Goal: Navigation & Orientation: Find specific page/section

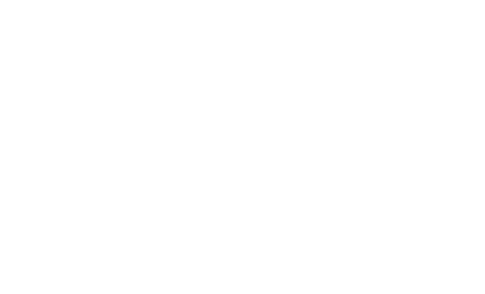
select select
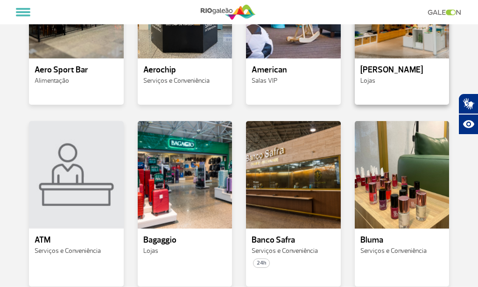
scroll to position [327, 0]
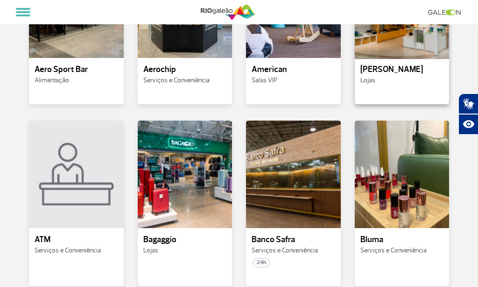
drag, startPoint x: 407, startPoint y: 61, endPoint x: 388, endPoint y: 61, distance: 18.7
click at [388, 59] on div at bounding box center [402, 5] width 97 height 110
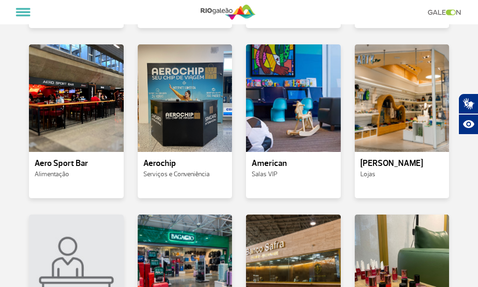
scroll to position [234, 0]
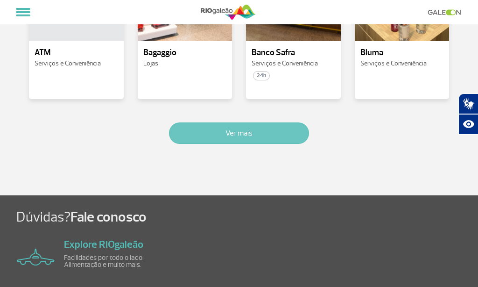
click at [214, 144] on button "Ver mais" at bounding box center [239, 132] width 140 height 21
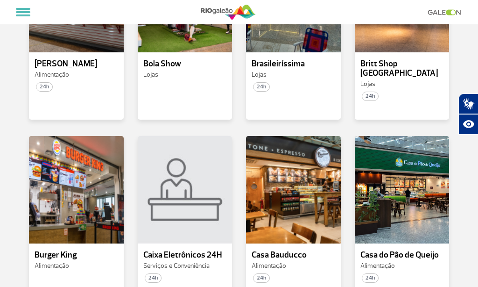
scroll to position [685, 0]
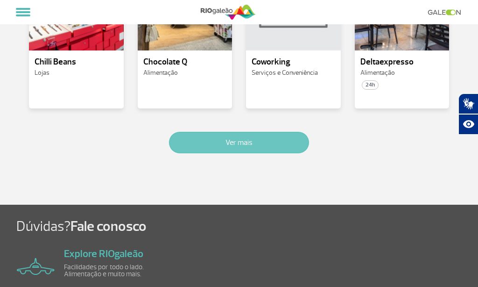
click at [234, 153] on button "Ver mais" at bounding box center [239, 142] width 140 height 21
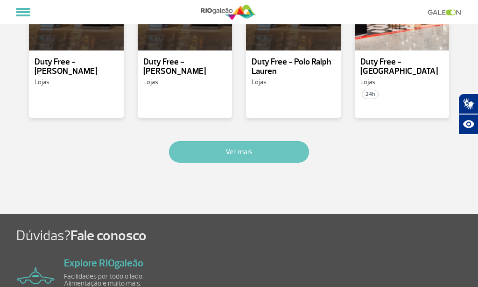
click at [235, 163] on button "Ver mais" at bounding box center [239, 151] width 140 height 21
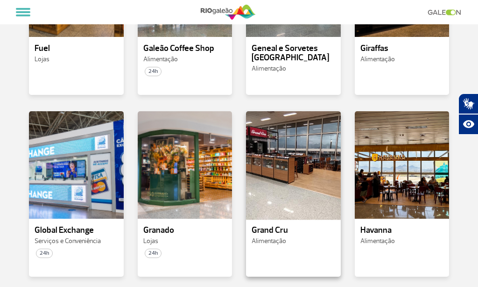
scroll to position [1935, 0]
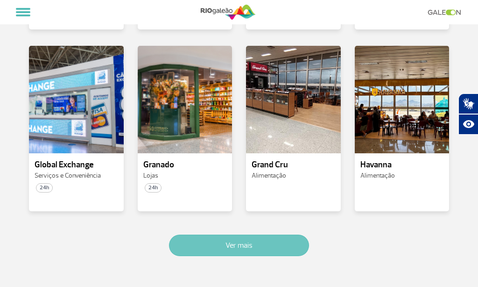
click at [251, 256] on button "Ver mais" at bounding box center [239, 245] width 140 height 21
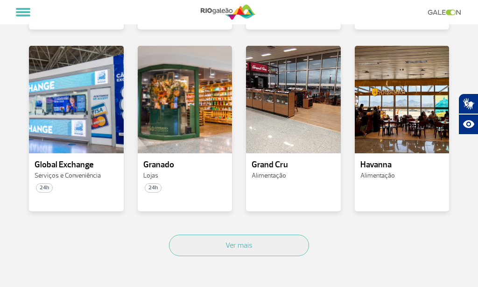
scroll to position [2620, 0]
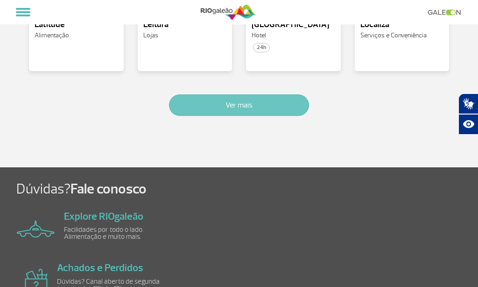
click at [214, 116] on button "Ver mais" at bounding box center [239, 104] width 140 height 21
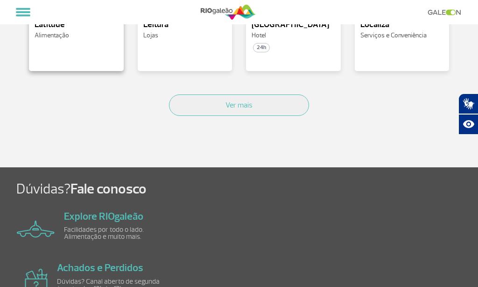
scroll to position [3294, 0]
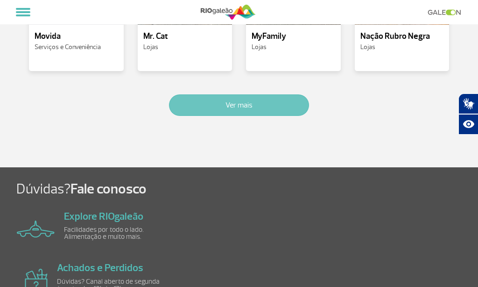
click at [261, 116] on button "Ver mais" at bounding box center [239, 104] width 140 height 21
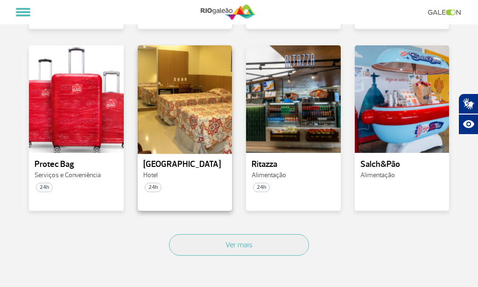
scroll to position [3699, 0]
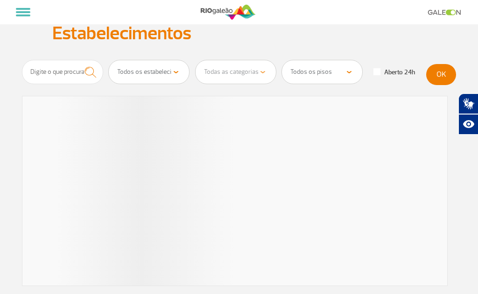
select select
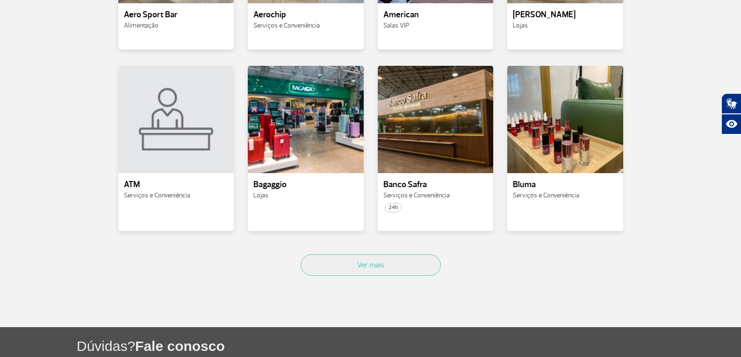
scroll to position [442, 0]
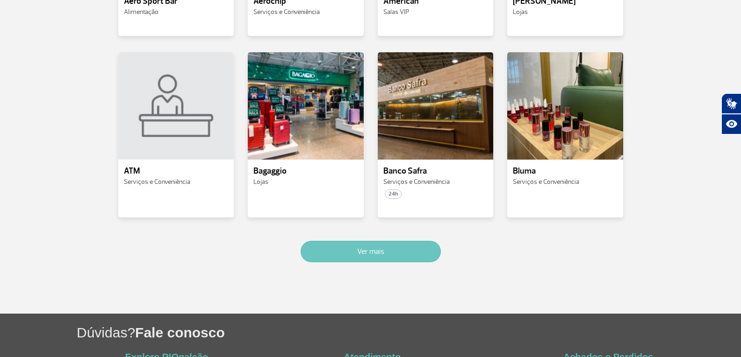
click at [353, 252] on button "Ver mais" at bounding box center [370, 251] width 140 height 21
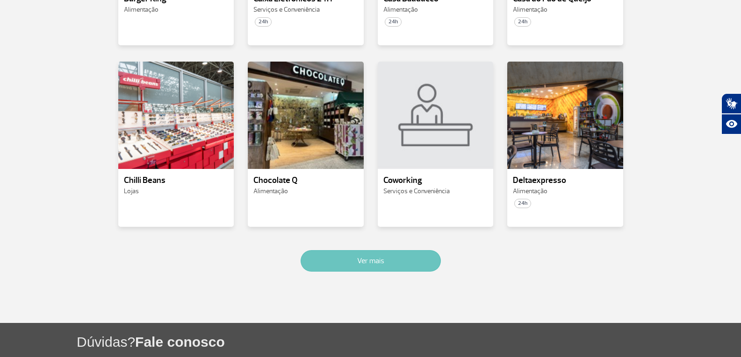
click at [335, 250] on button "Ver mais" at bounding box center [370, 260] width 140 height 21
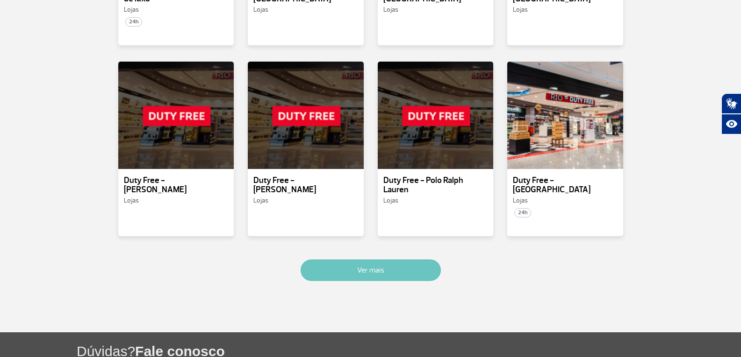
click at [335, 260] on button "Ver mais" at bounding box center [370, 270] width 140 height 21
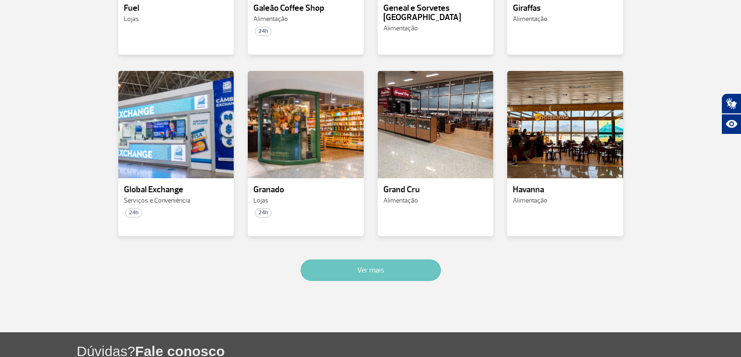
click at [327, 260] on button "Ver mais" at bounding box center [370, 270] width 140 height 21
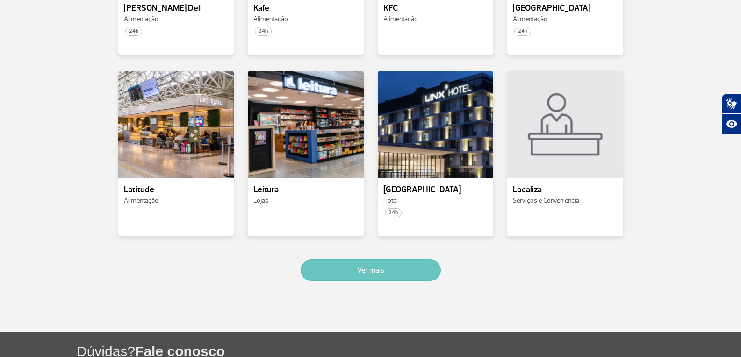
click at [326, 260] on button "Ver mais" at bounding box center [370, 270] width 140 height 21
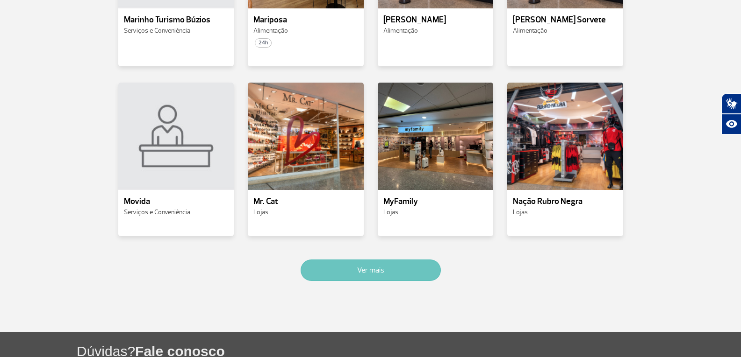
click at [326, 260] on button "Ver mais" at bounding box center [370, 270] width 140 height 21
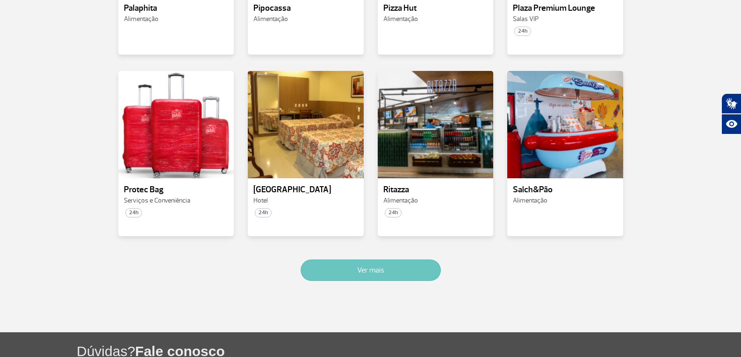
click at [326, 260] on button "Ver mais" at bounding box center [370, 270] width 140 height 21
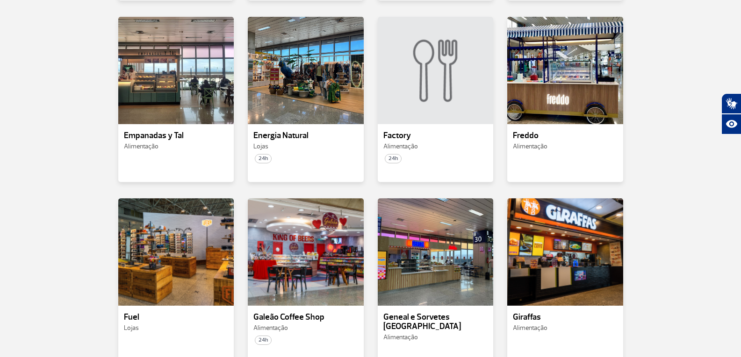
scroll to position [1766, 0]
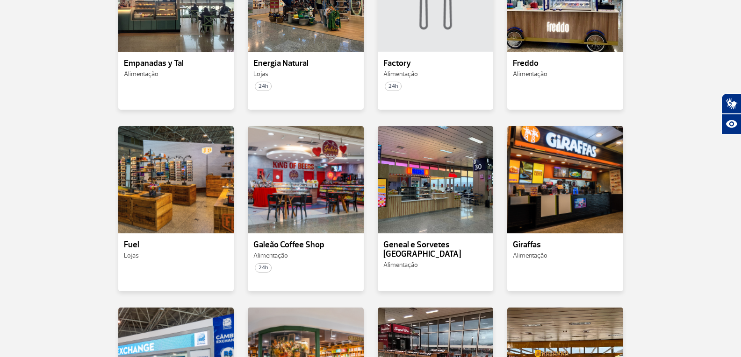
drag, startPoint x: 92, startPoint y: 148, endPoint x: 67, endPoint y: 140, distance: 26.6
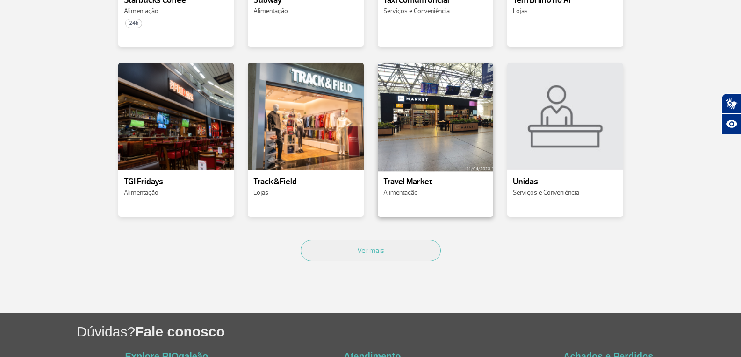
scroll to position [4182, 0]
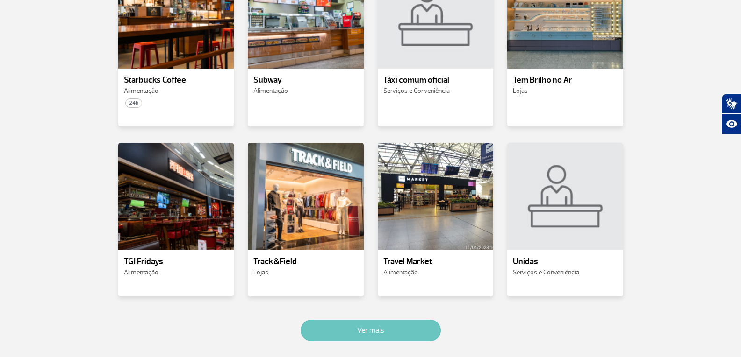
click at [351, 293] on button "Ver mais" at bounding box center [370, 330] width 140 height 21
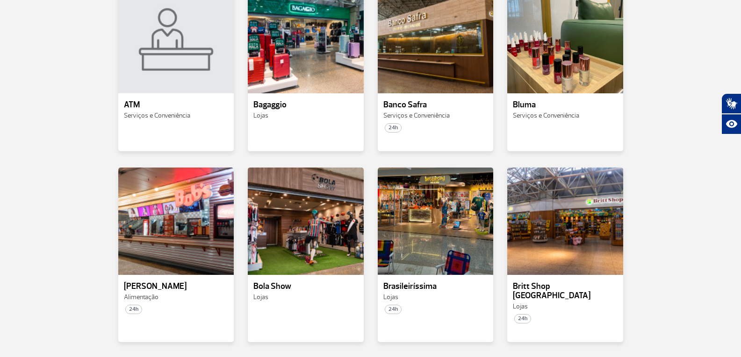
scroll to position [485, 0]
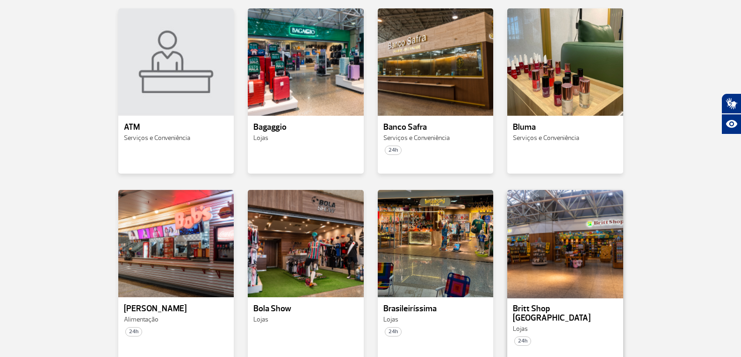
click at [478, 274] on div at bounding box center [565, 244] width 118 height 110
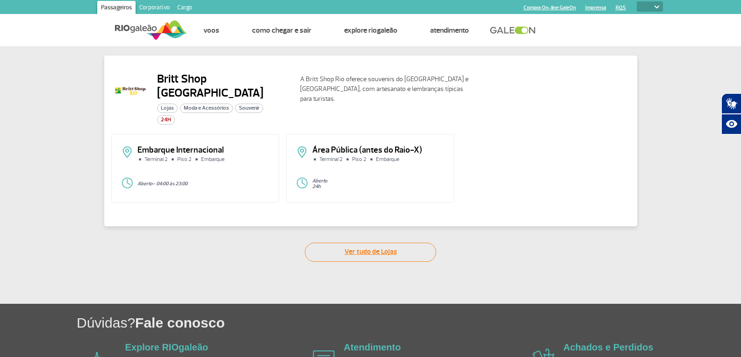
click at [367, 245] on link "Ver tudo de Lojas" at bounding box center [370, 252] width 131 height 19
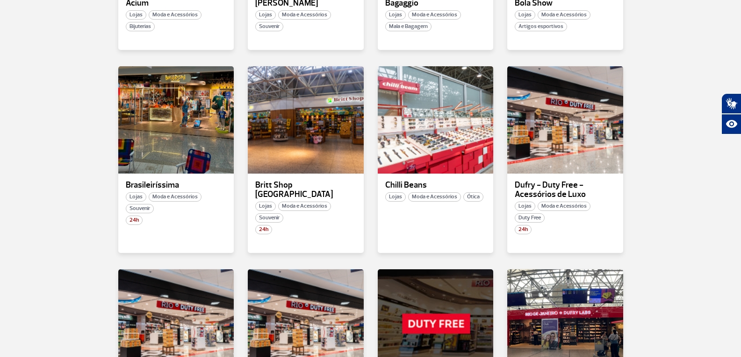
scroll to position [327, 0]
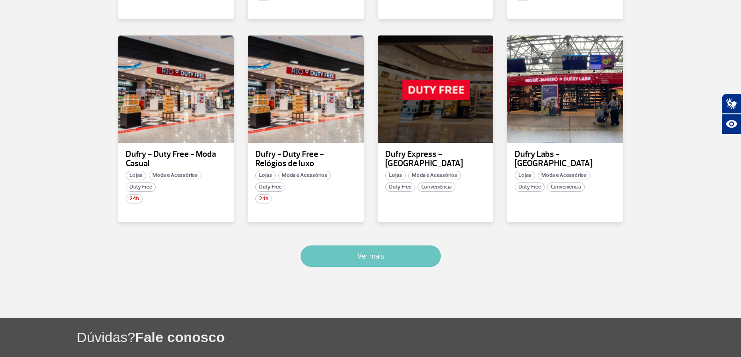
click at [380, 251] on button "Ver mais" at bounding box center [370, 256] width 140 height 21
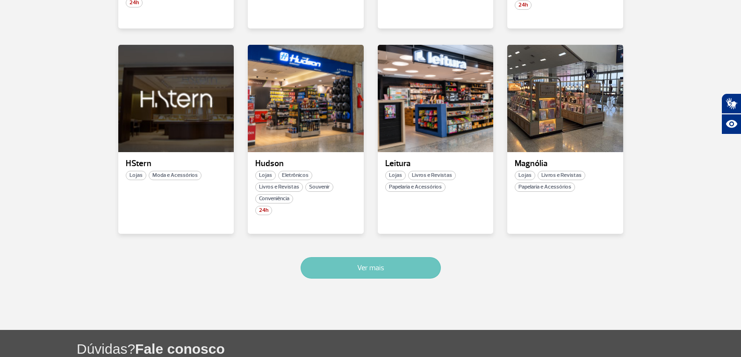
click at [366, 265] on button "Ver mais" at bounding box center [370, 267] width 140 height 21
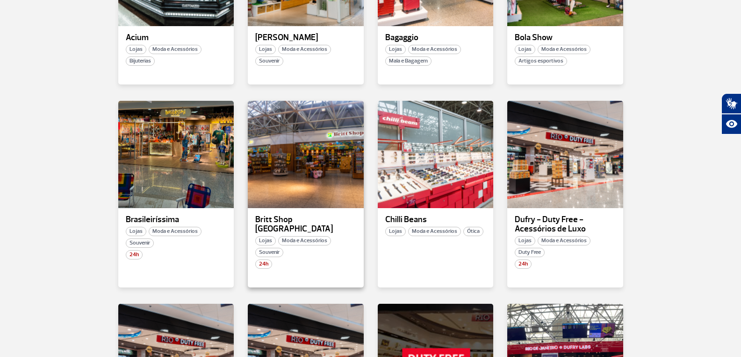
scroll to position [245, 0]
